Goal: Information Seeking & Learning: Check status

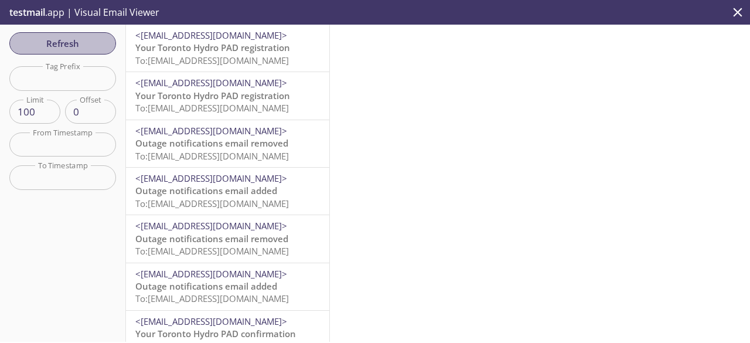
click at [66, 46] on span "Refresh" at bounding box center [63, 43] width 88 height 15
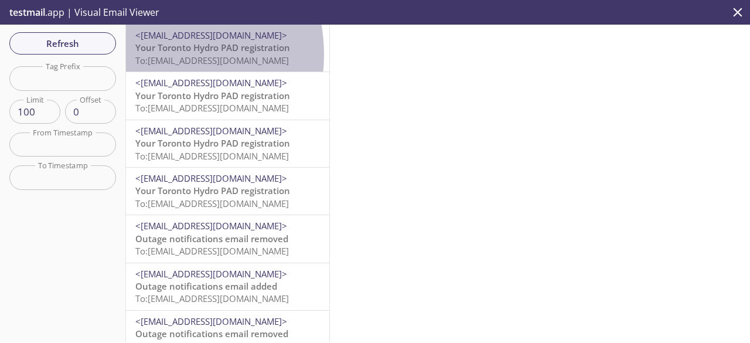
click at [153, 54] on span "To: thwebcss3.user066@inbox.testmail.app" at bounding box center [211, 60] width 153 height 12
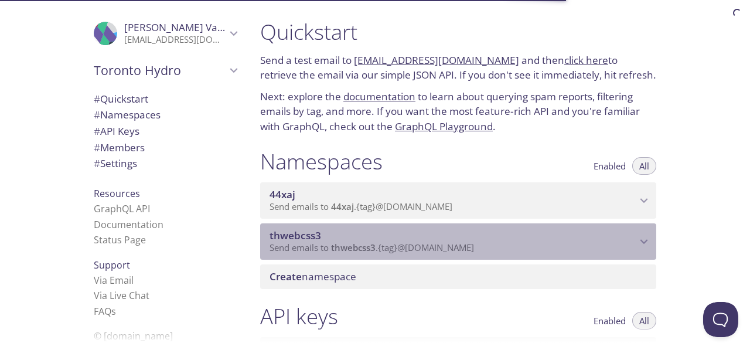
click at [431, 243] on span "Send emails to thwebcss3 . {tag} @[DOMAIN_NAME]" at bounding box center [371, 247] width 204 height 12
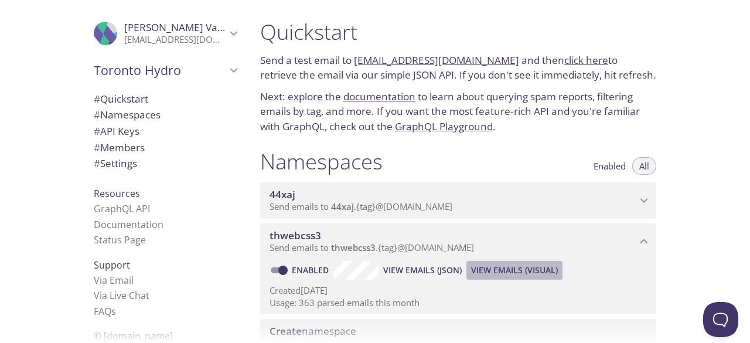
click at [481, 261] on button "View Emails (Visual)" at bounding box center [514, 270] width 96 height 19
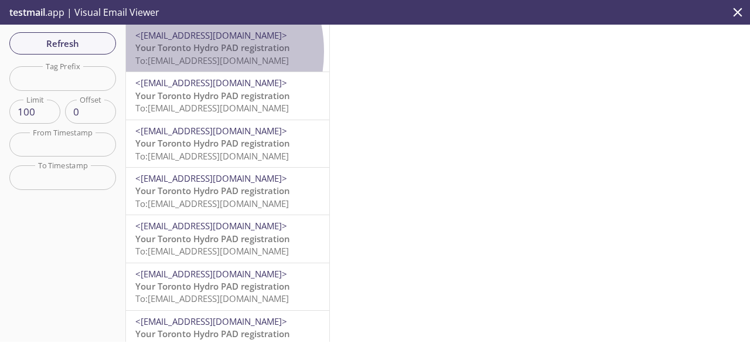
click at [185, 52] on span "Your Toronto Hydro PAD registration" at bounding box center [212, 48] width 155 height 12
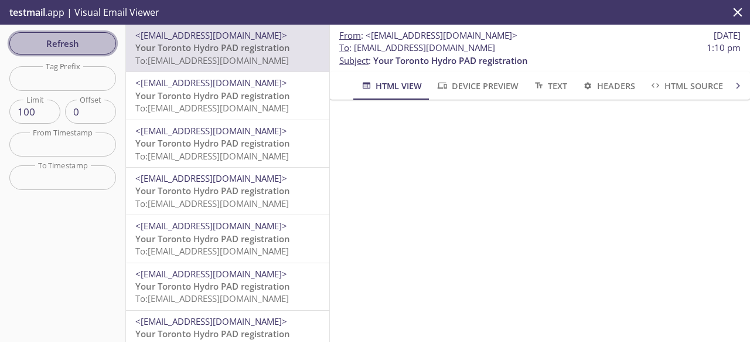
click at [97, 43] on span "Refresh" at bounding box center [63, 43] width 88 height 15
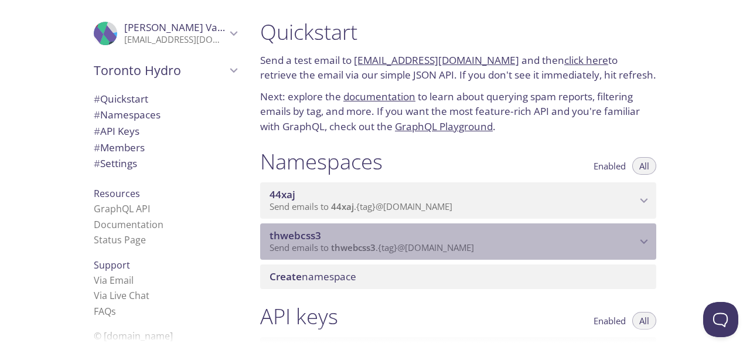
click at [499, 251] on p "Send emails to thwebcss3 . {tag} @[DOMAIN_NAME]" at bounding box center [452, 248] width 367 height 12
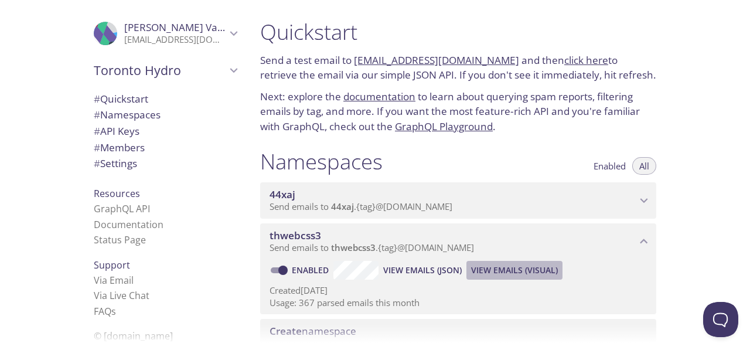
click at [502, 268] on span "View Emails (Visual)" at bounding box center [514, 270] width 87 height 14
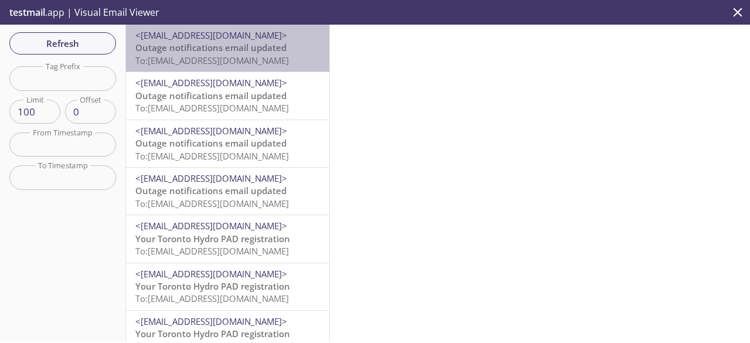
click at [258, 59] on span "To: thwebcss3.user139@inbox.testmail.app" at bounding box center [211, 60] width 153 height 12
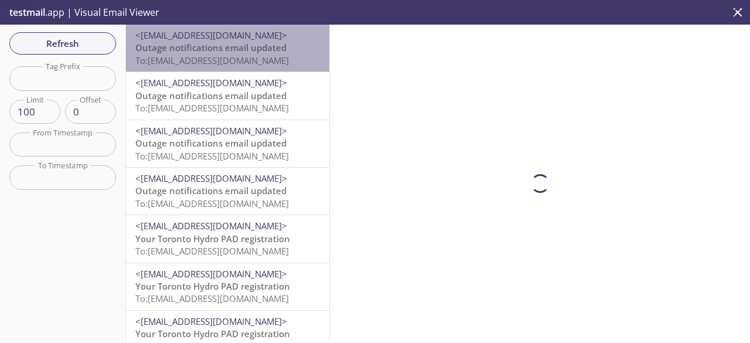
click at [258, 59] on span "To: thwebcss3.user139@inbox.testmail.app" at bounding box center [211, 60] width 153 height 12
